Goal: Download file/media

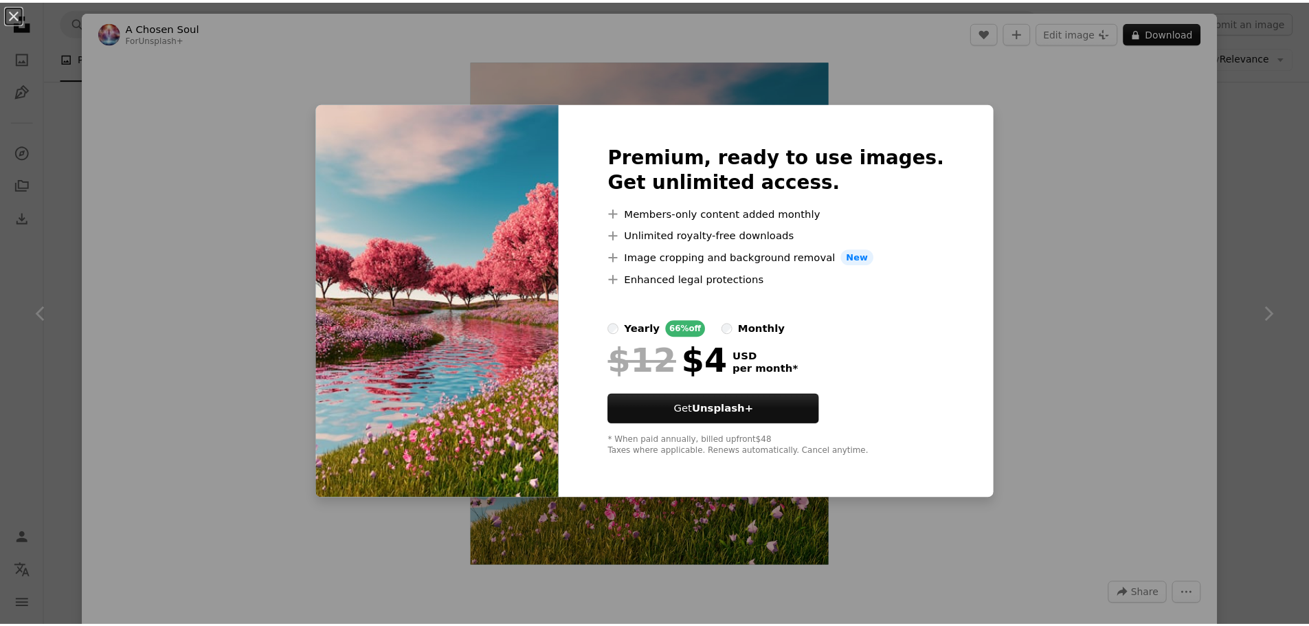
scroll to position [2474, 0]
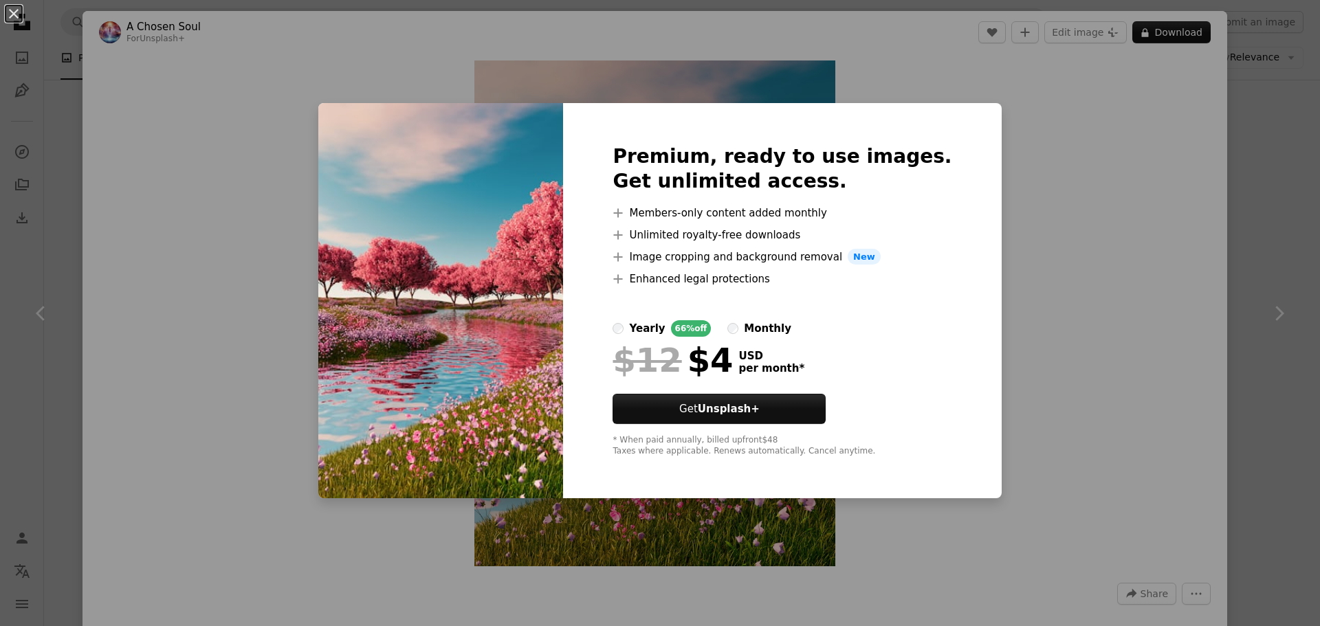
click at [1094, 257] on div "An X shape Premium, ready to use images. Get unlimited access. A plus sign Memb…" at bounding box center [660, 313] width 1320 height 626
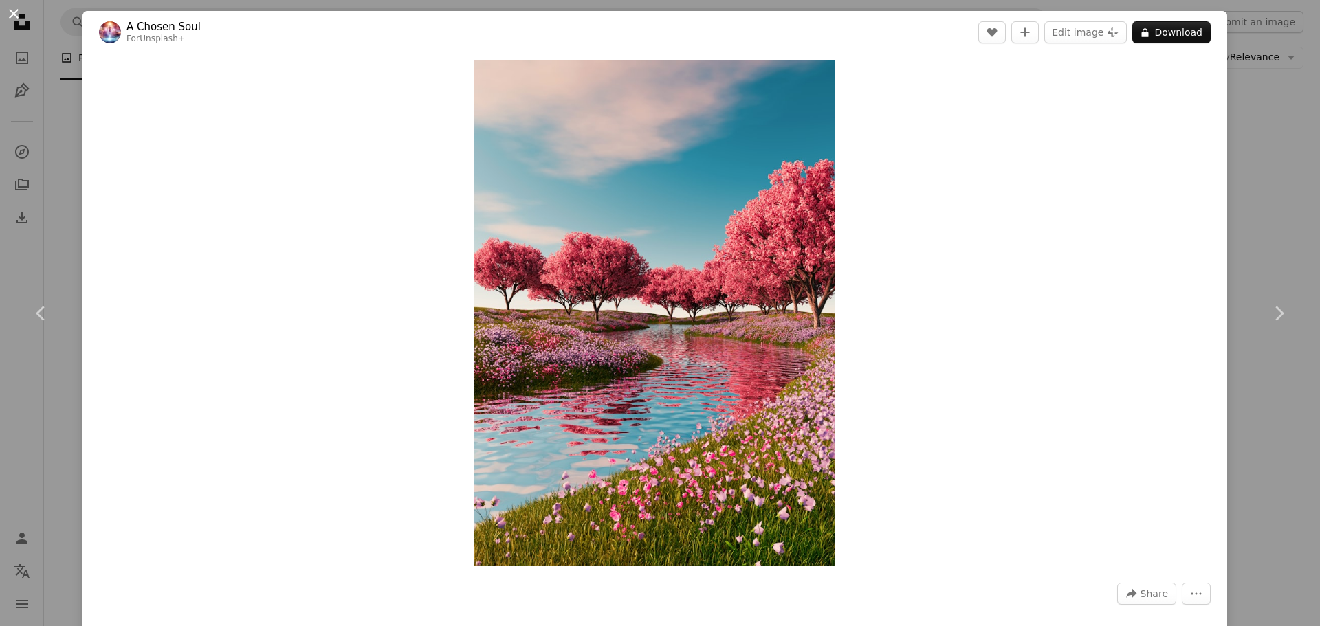
click at [14, 12] on button "An X shape" at bounding box center [13, 13] width 16 height 16
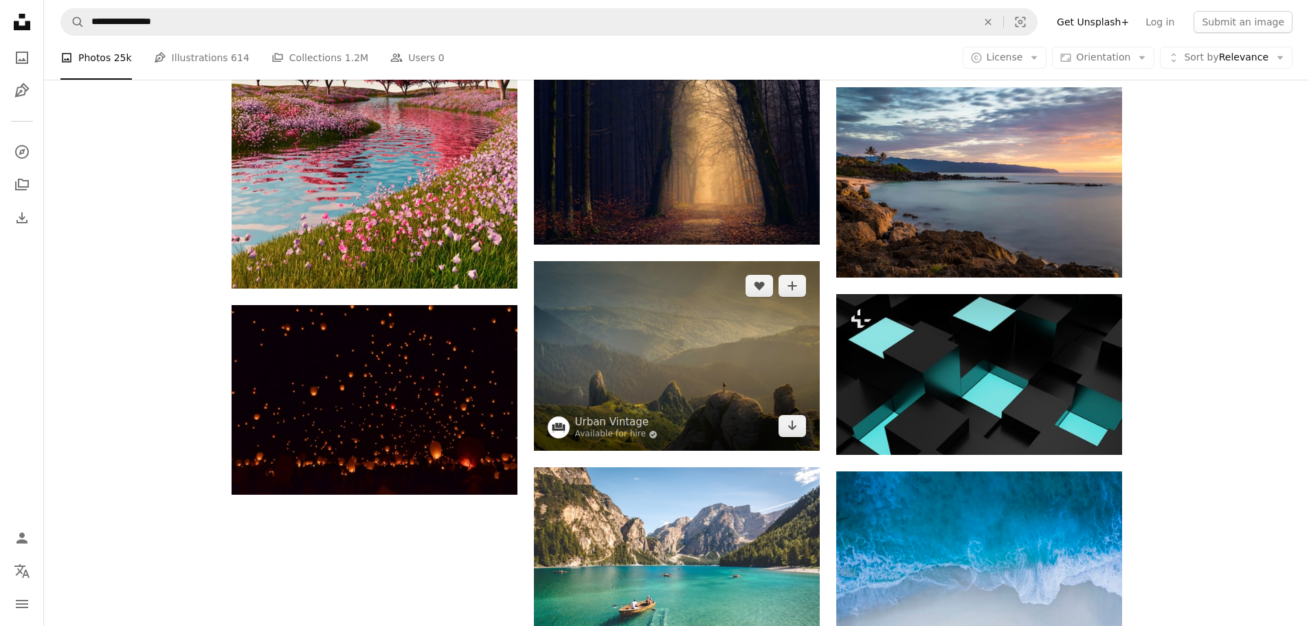
scroll to position [2731, 0]
